Goal: Task Accomplishment & Management: Manage account settings

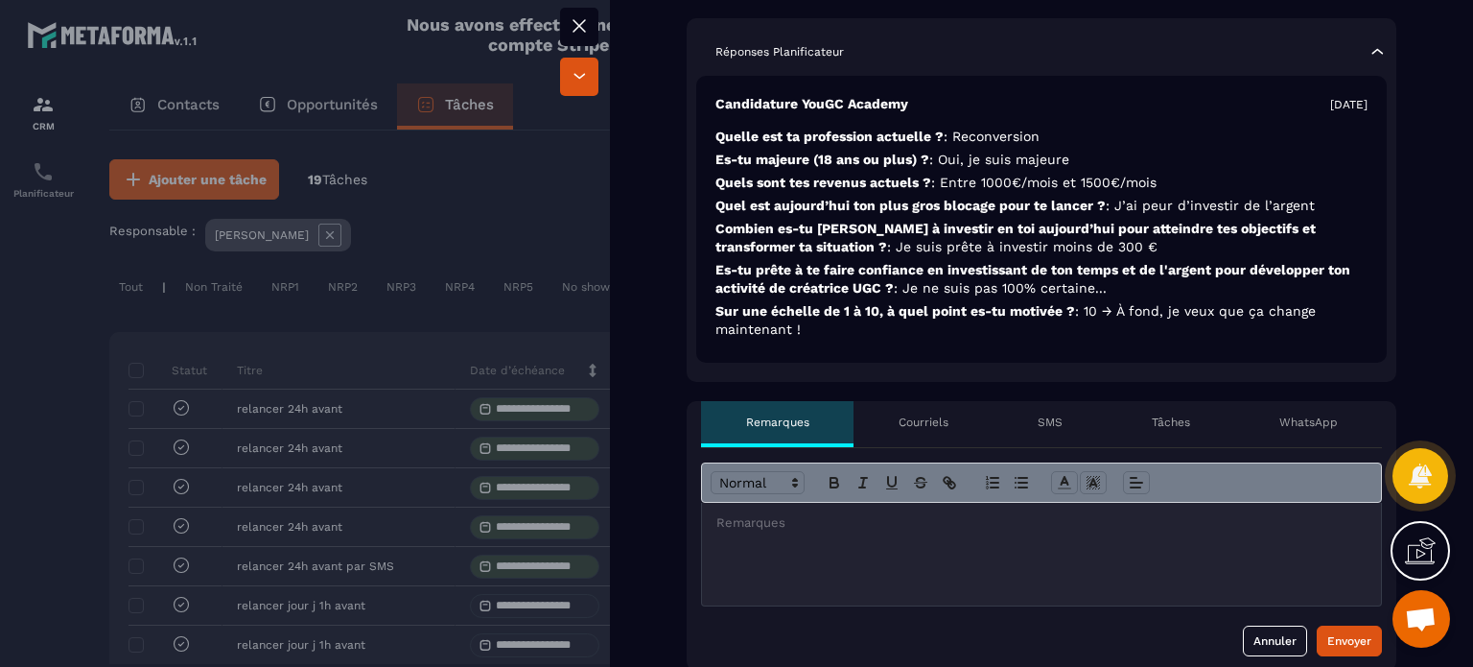
scroll to position [480, 0]
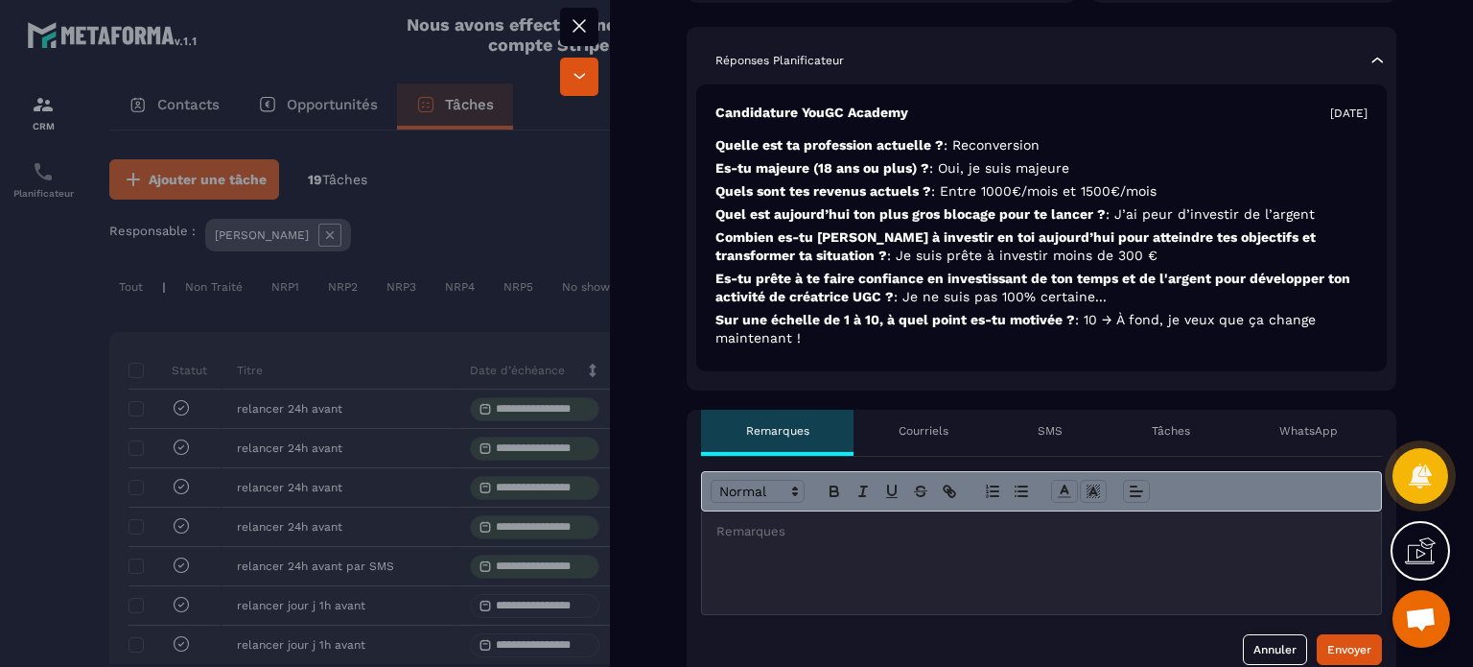
click at [1147, 418] on div "Tâches" at bounding box center [1171, 433] width 128 height 46
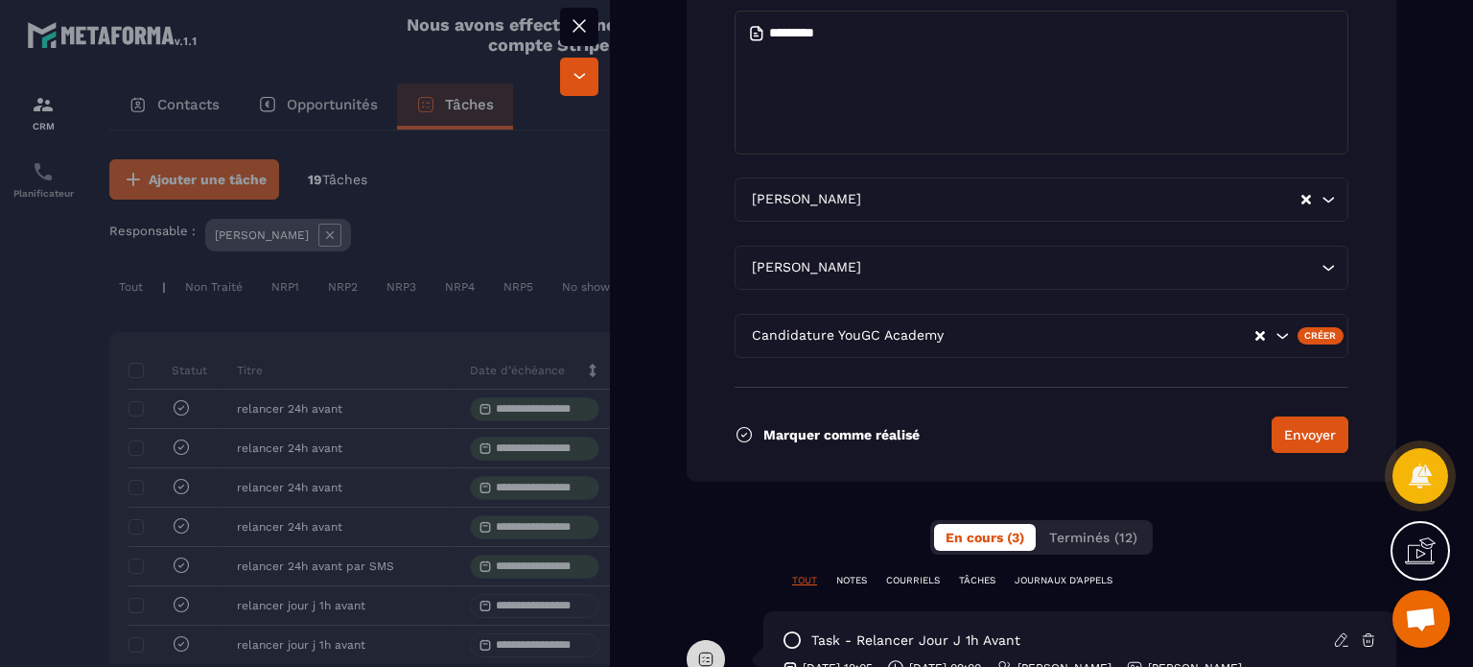
scroll to position [1439, 0]
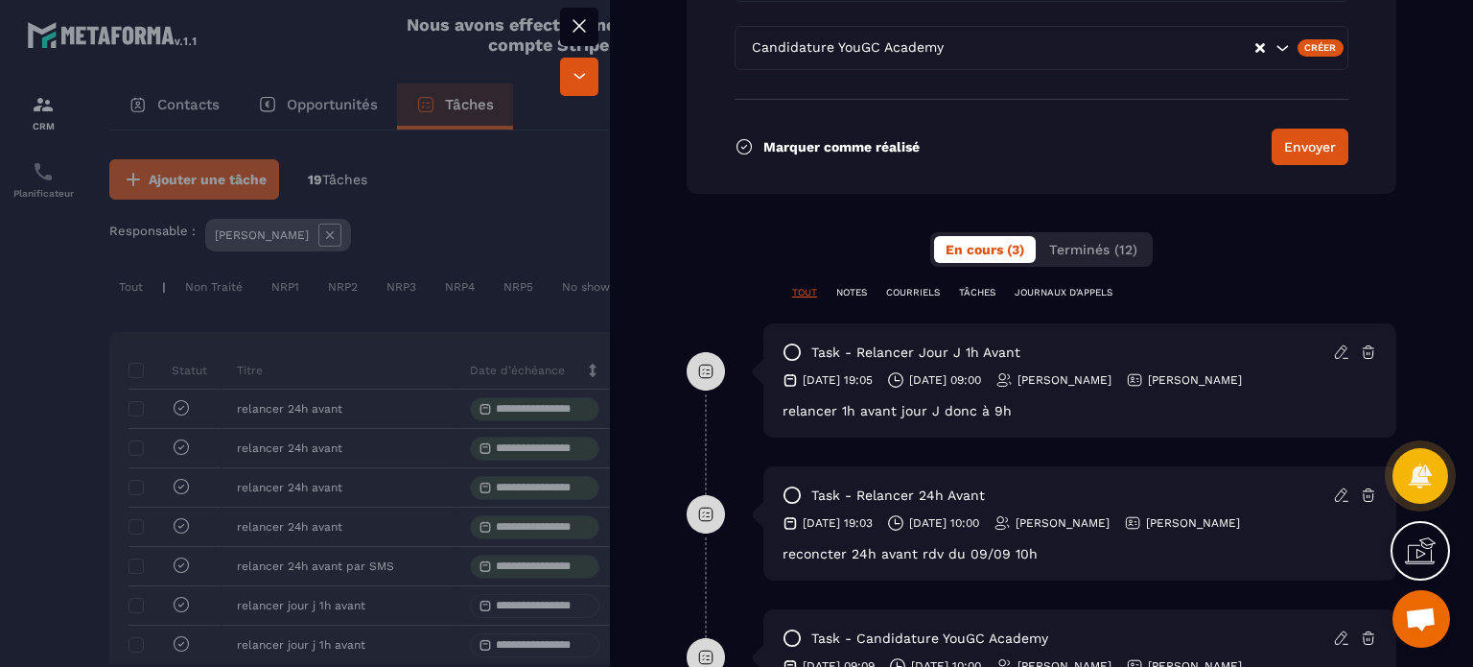
click at [972, 297] on p "TÂCHES" at bounding box center [977, 292] width 36 height 13
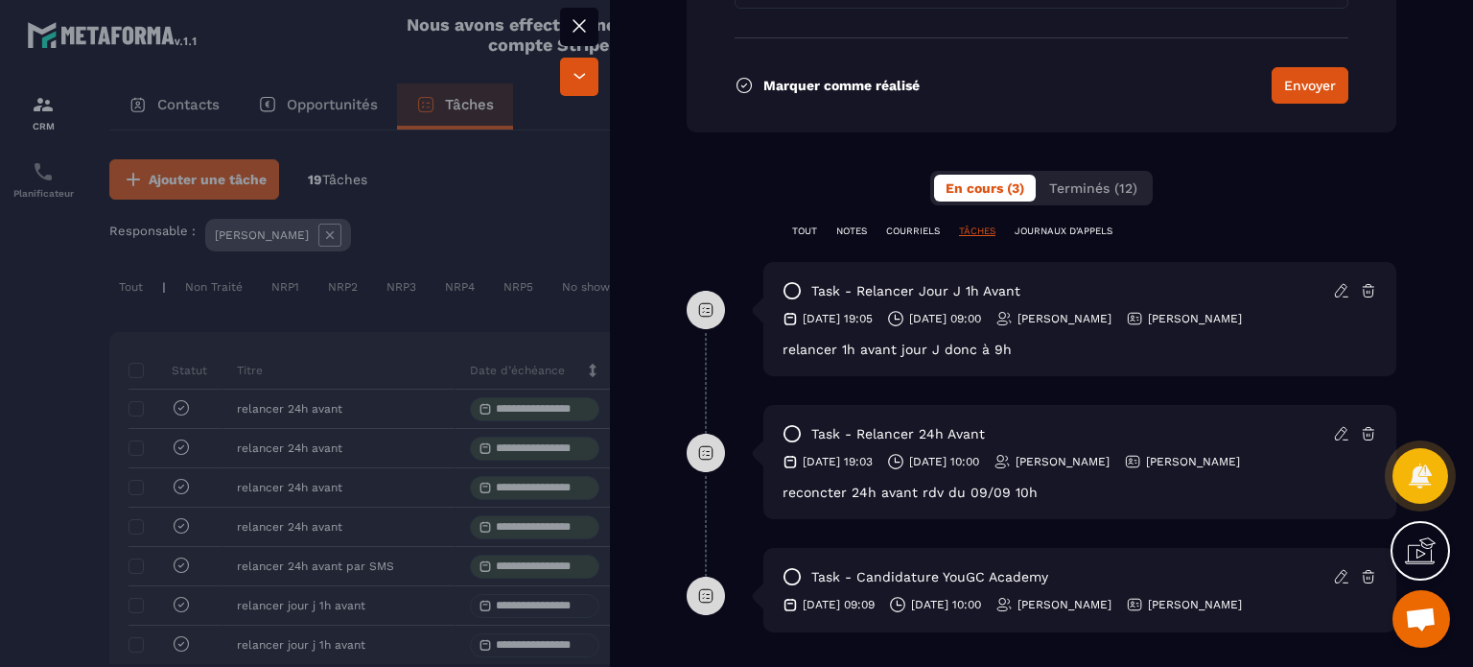
scroll to position [1535, 0]
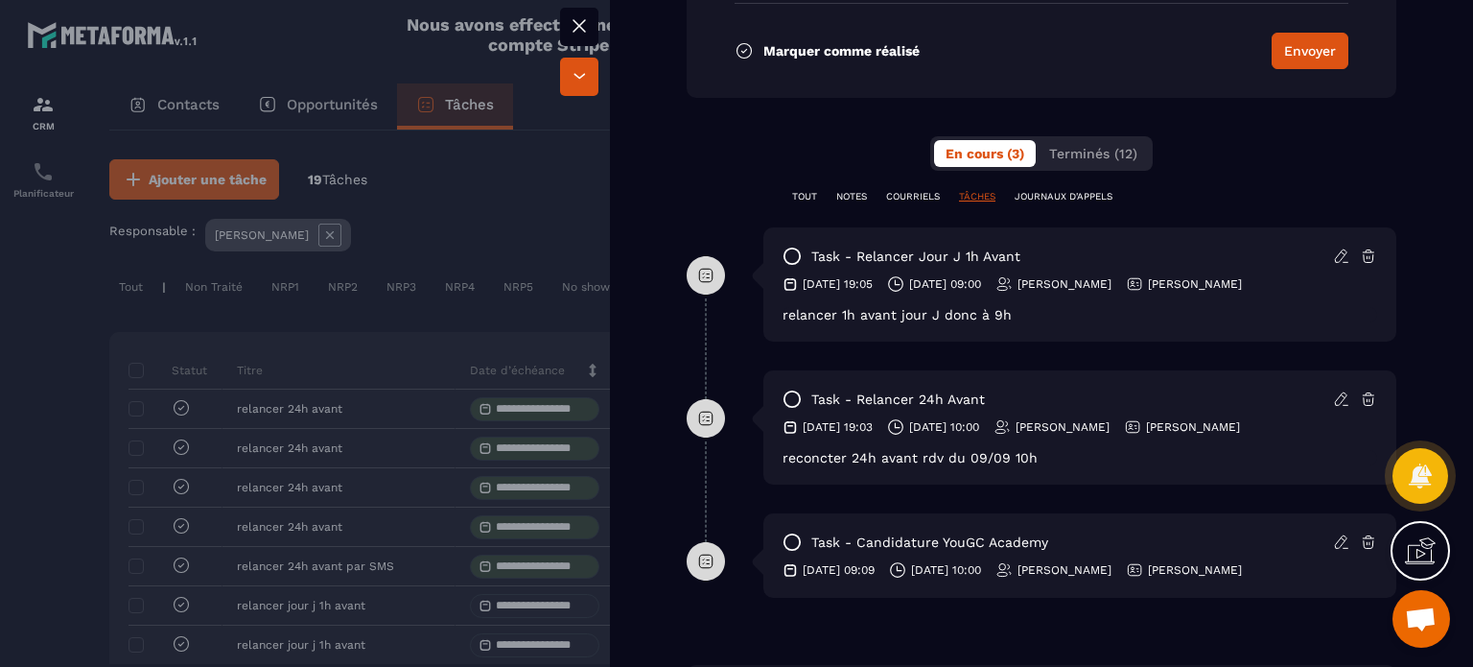
click at [572, 17] on icon at bounding box center [579, 25] width 23 height 23
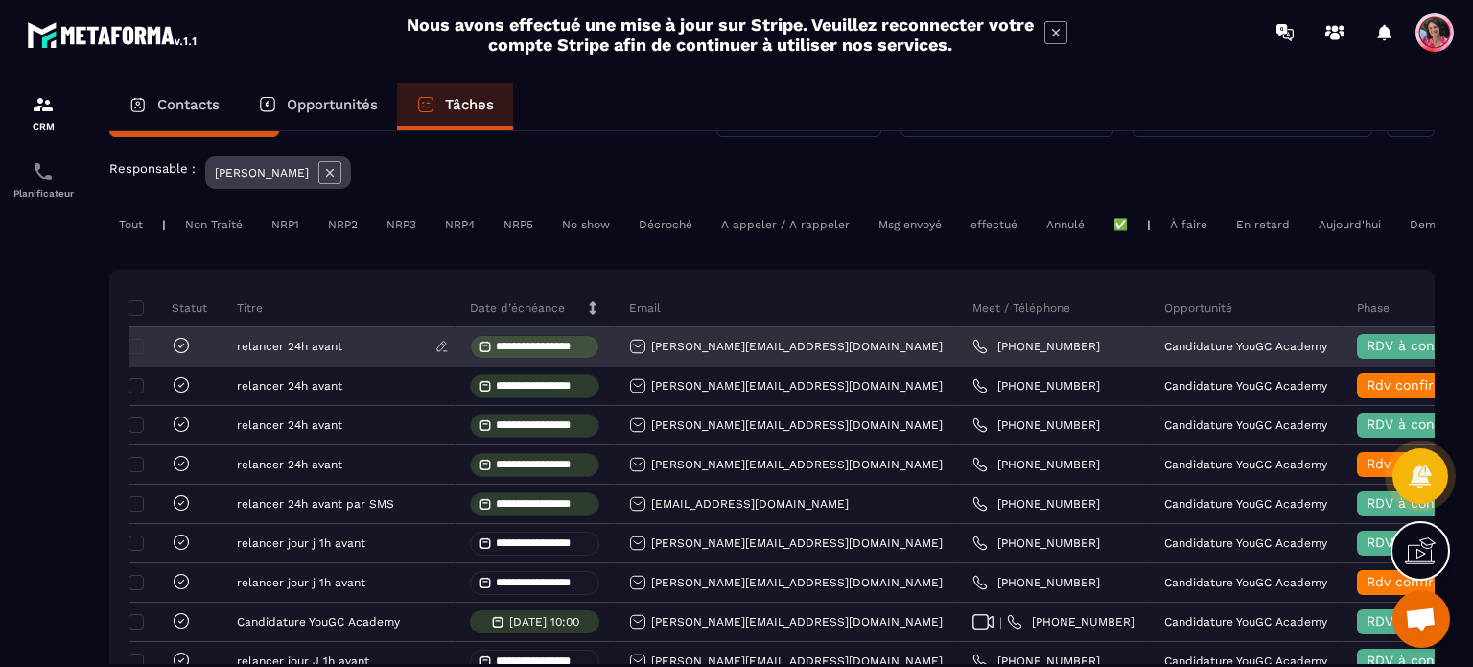
scroll to position [96, 0]
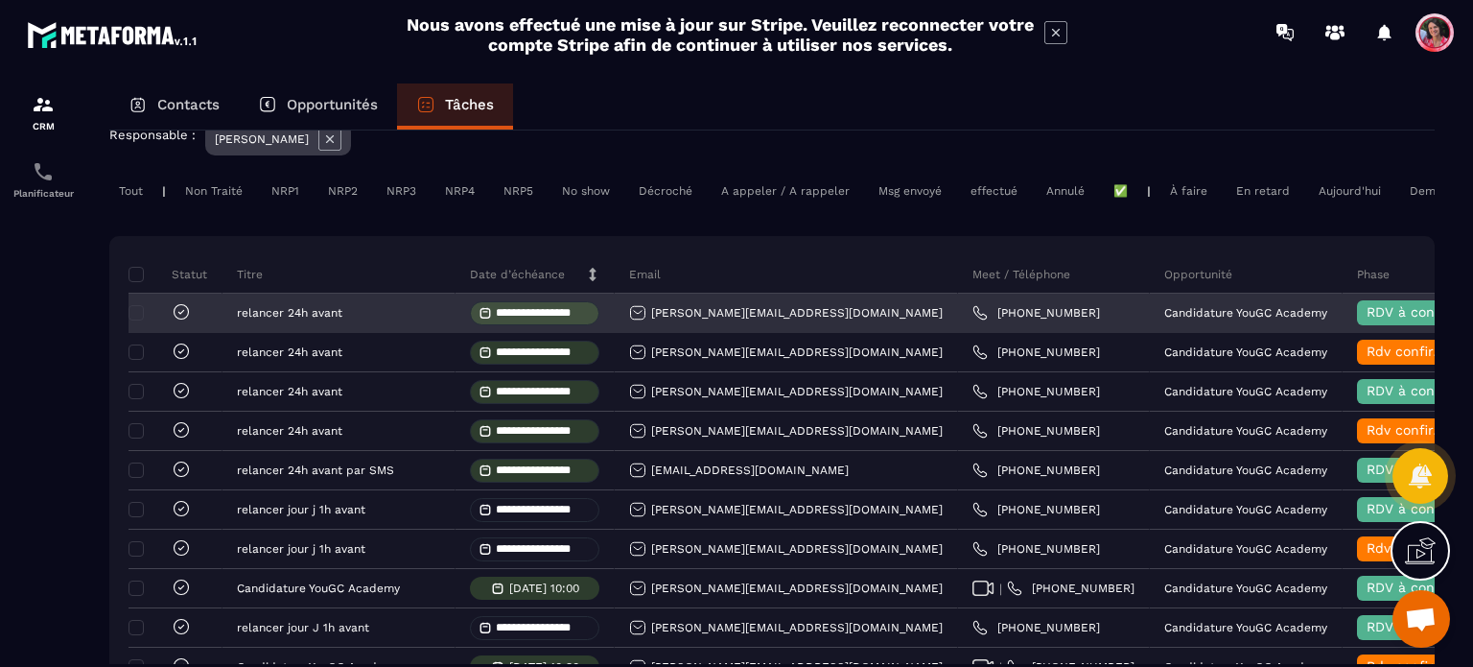
click at [181, 314] on icon at bounding box center [181, 312] width 6 height 4
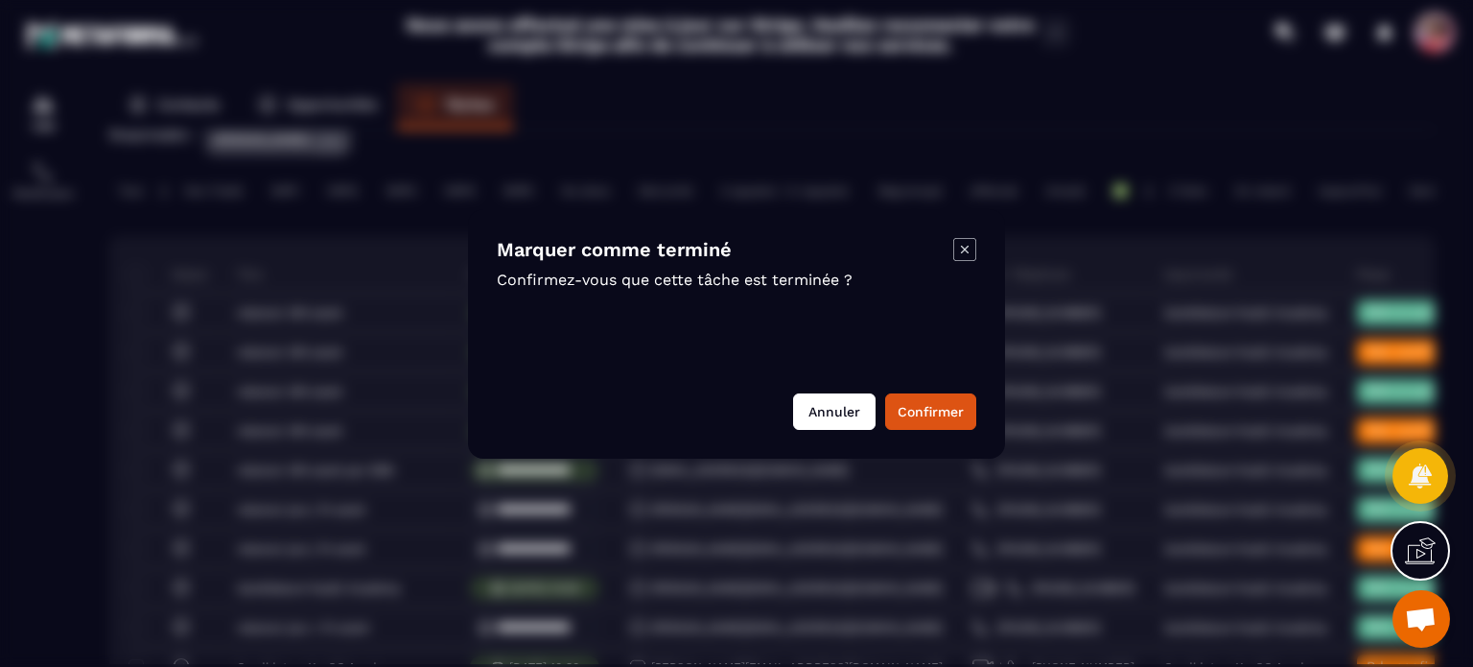
click at [809, 405] on button "Annuler" at bounding box center [834, 411] width 82 height 36
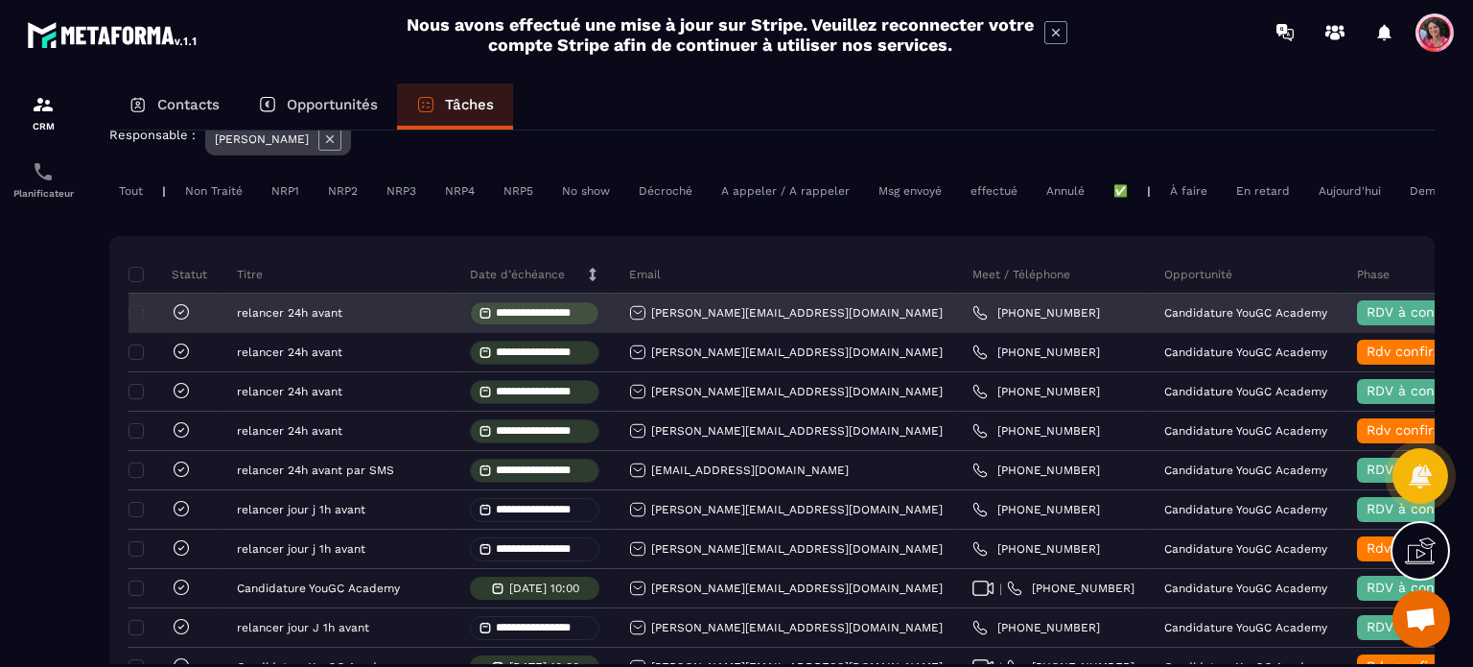
click at [177, 321] on icon at bounding box center [181, 311] width 19 height 19
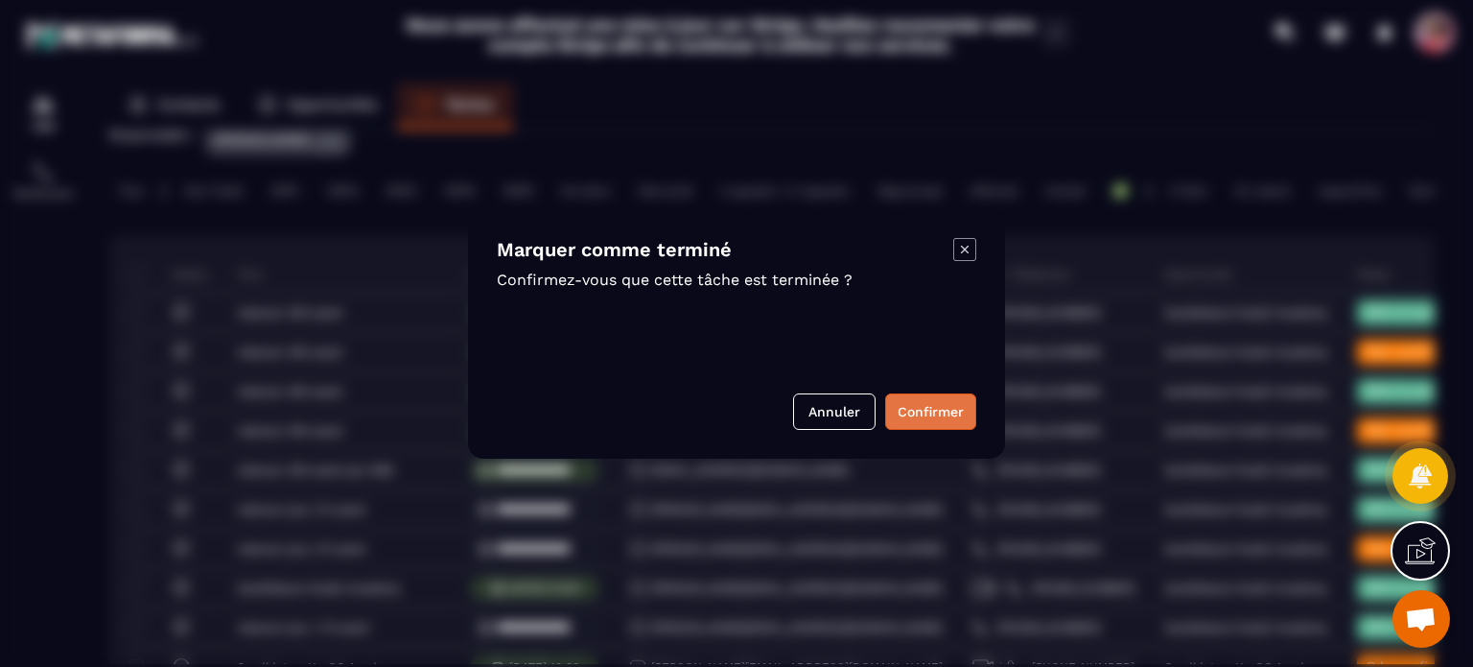
click at [954, 406] on button "Confirmer" at bounding box center [930, 411] width 91 height 36
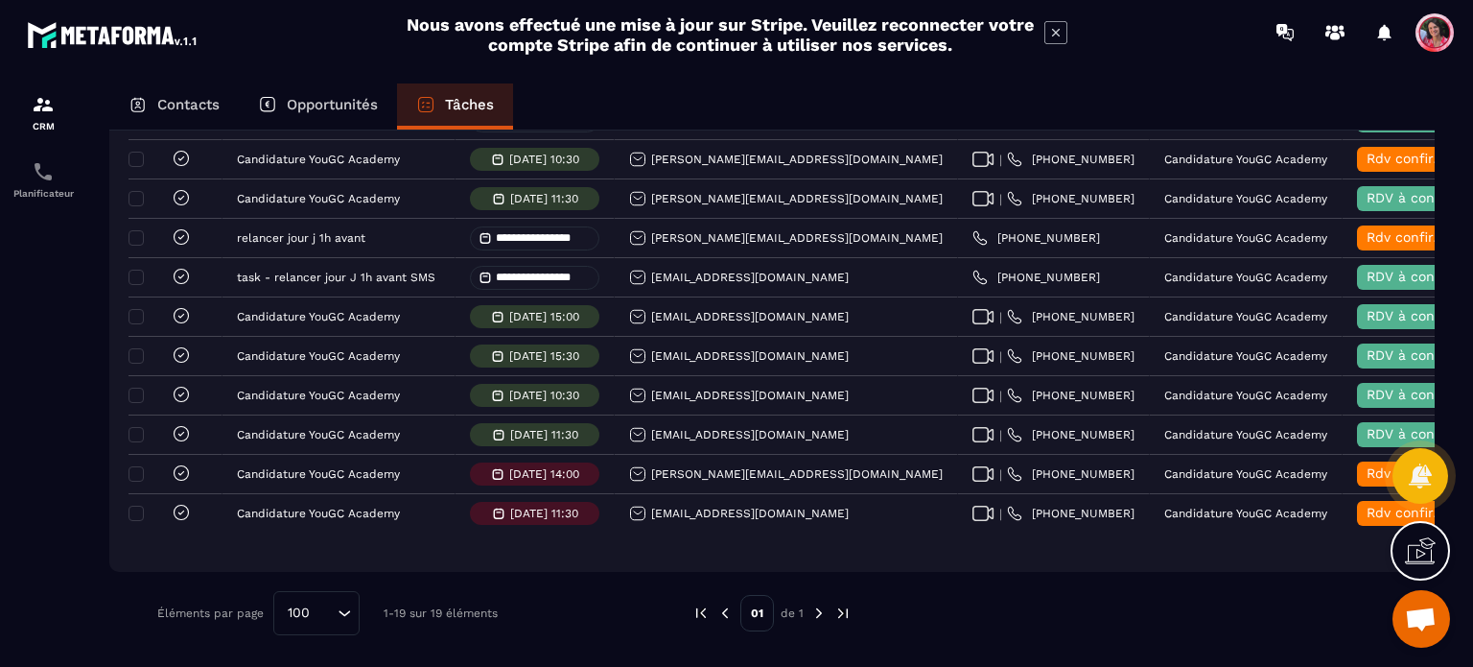
scroll to position [616, 0]
click at [335, 95] on div "Opportunités" at bounding box center [318, 106] width 158 height 46
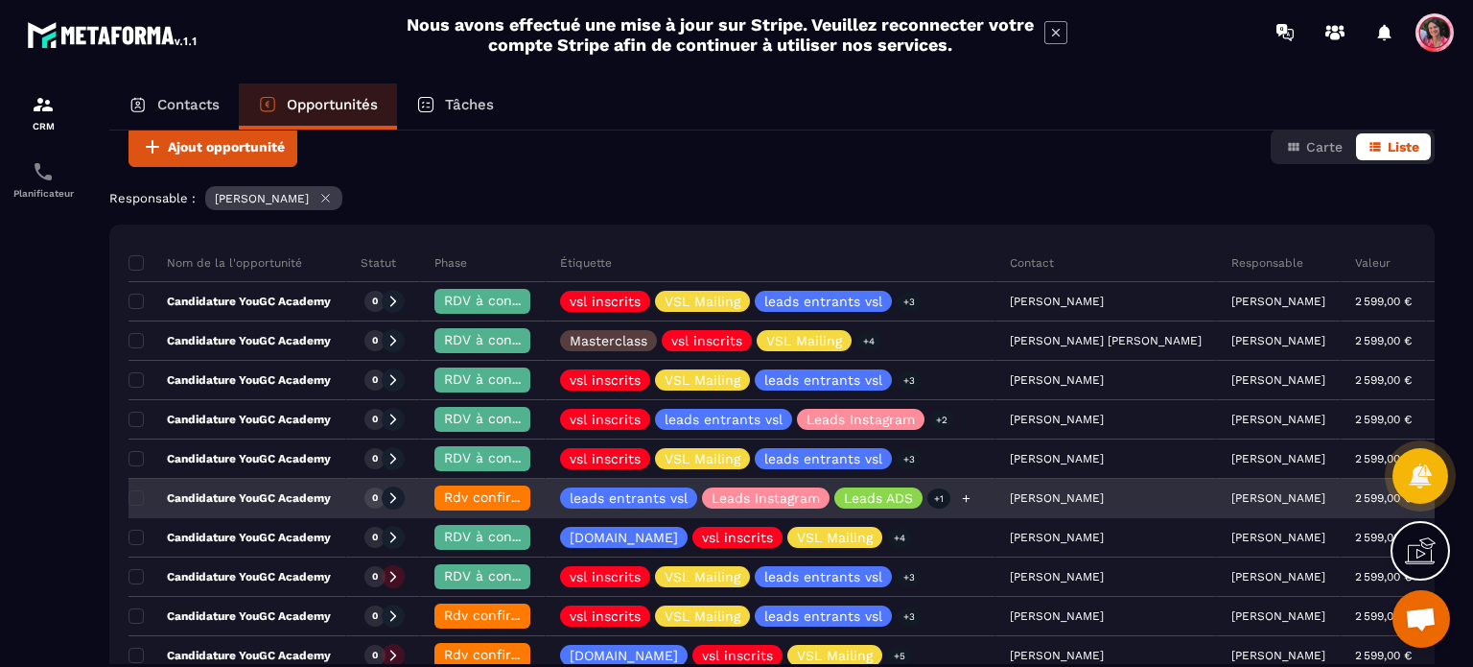
scroll to position [192, 0]
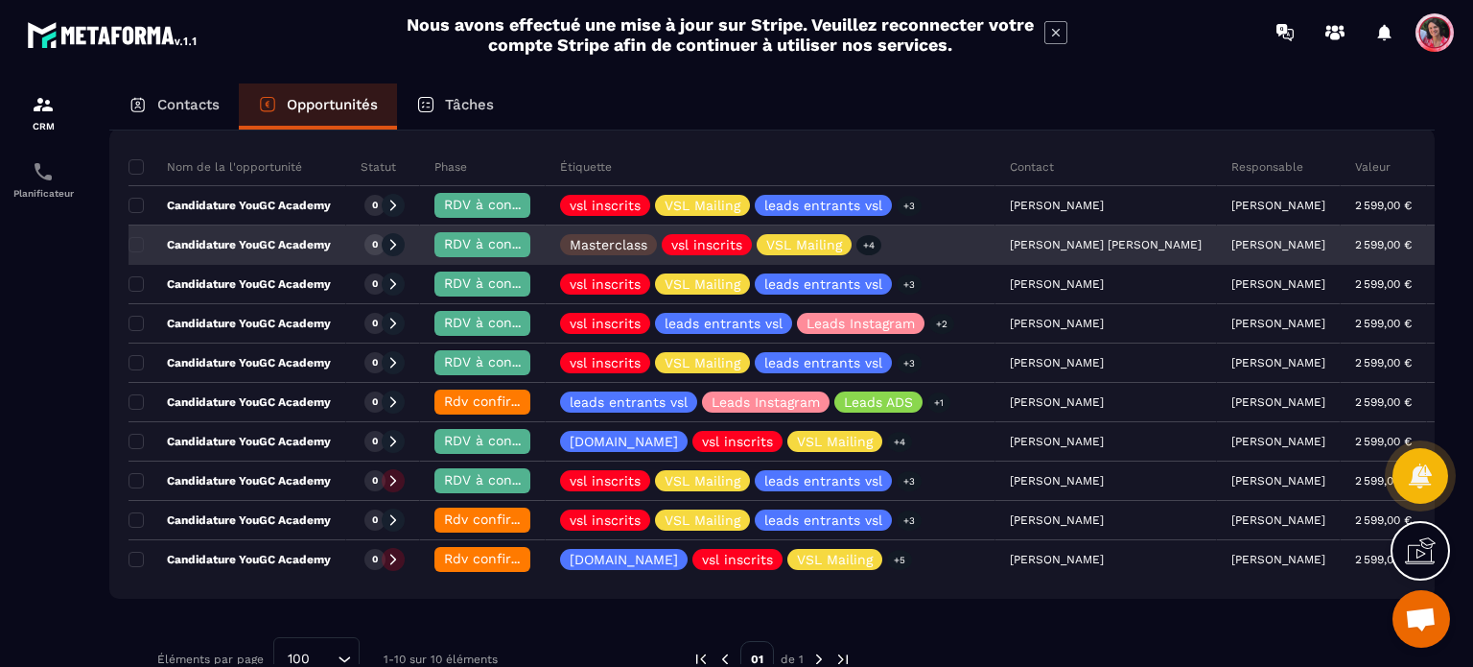
click at [292, 245] on p "Candidature YouGC Academy" at bounding box center [230, 244] width 202 height 15
